Goal: Task Accomplishment & Management: Use online tool/utility

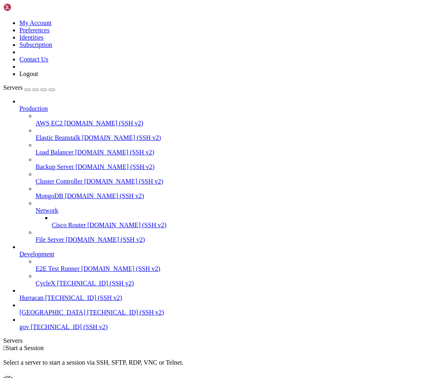
scroll to position [13, 0]
click at [51, 316] on span "[GEOGRAPHIC_DATA]" at bounding box center [52, 312] width 66 height 7
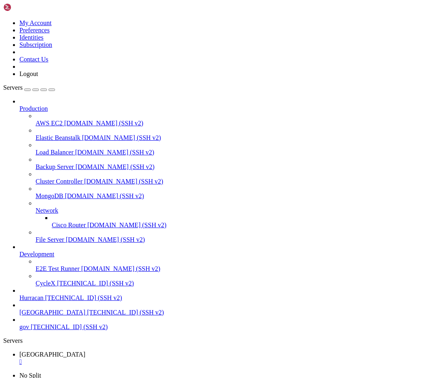
scroll to position [2024, 0]
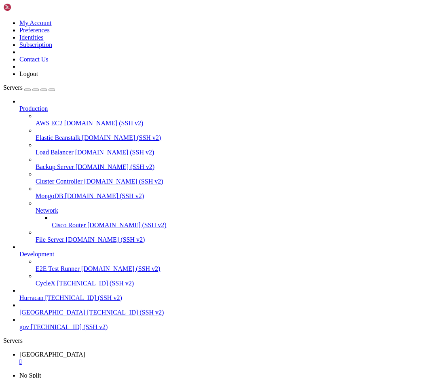
click at [3, 19] on link at bounding box center [3, 19] width 0 height 0
click at [38, 77] on link "Logout" at bounding box center [28, 73] width 19 height 7
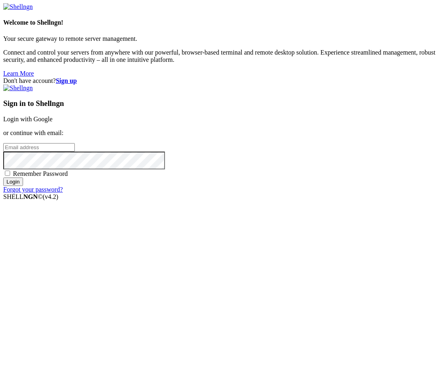
click at [53, 123] on link "Login with Google" at bounding box center [27, 119] width 49 height 7
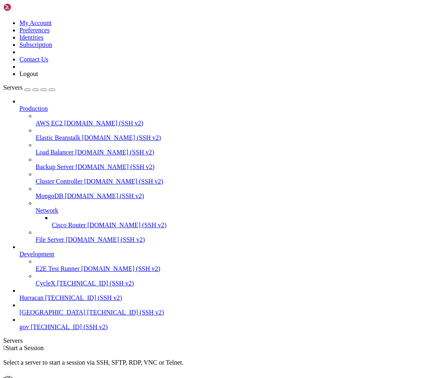
click at [3, 19] on icon at bounding box center [3, 19] width 0 height 0
click at [38, 77] on link "Logout" at bounding box center [28, 73] width 19 height 7
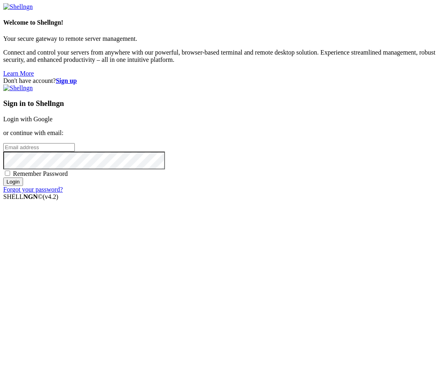
click at [53, 123] on link "Login with Google" at bounding box center [27, 119] width 49 height 7
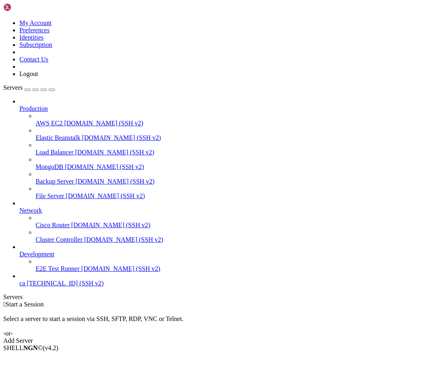
click at [69, 287] on span "[TECHNICAL_ID] (SSH v2)" at bounding box center [65, 283] width 77 height 7
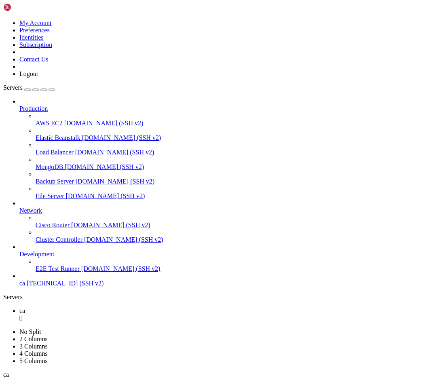
scroll to position [6, 0]
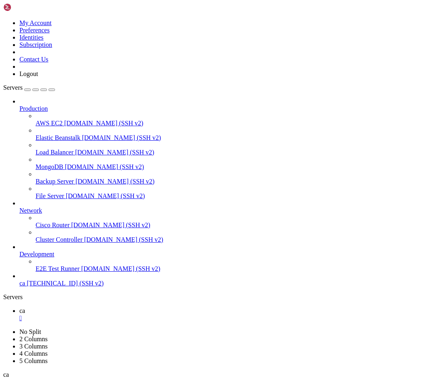
scroll to position [11244, 0]
drag, startPoint x: 95, startPoint y: 532, endPoint x: 194, endPoint y: 531, distance: 99.5
copy span "/model claude-sonnet-4-20250514"
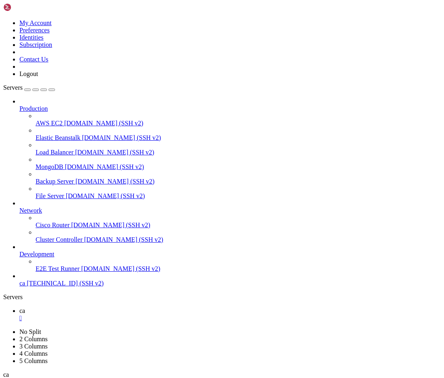
scroll to position [12481, 0]
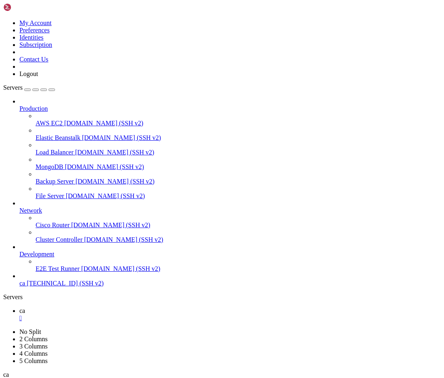
scroll to position [12705, 0]
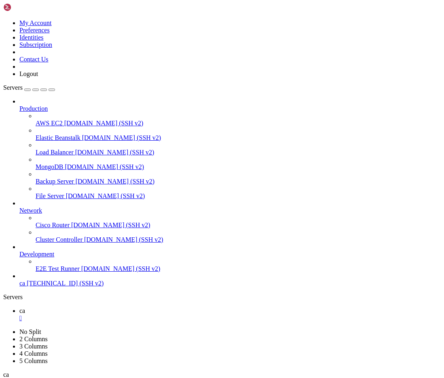
scroll to position [0, 0]
